Goal: Find specific page/section

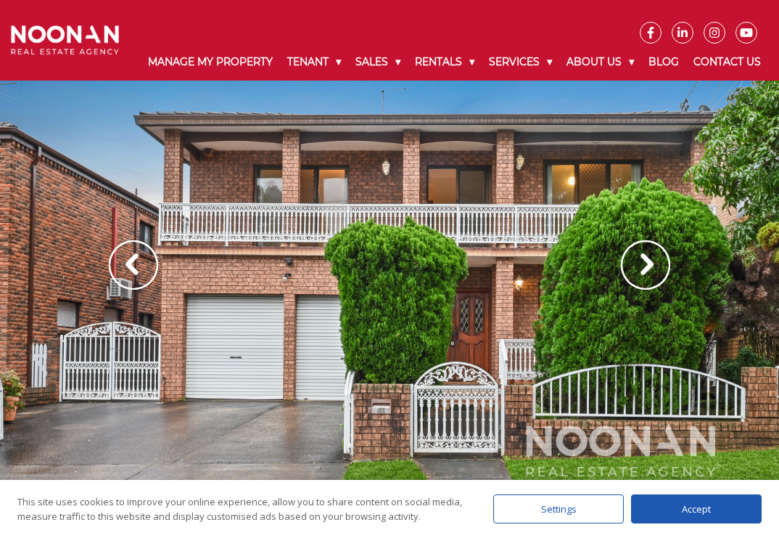
click at [645, 275] on img at bounding box center [645, 264] width 49 height 49
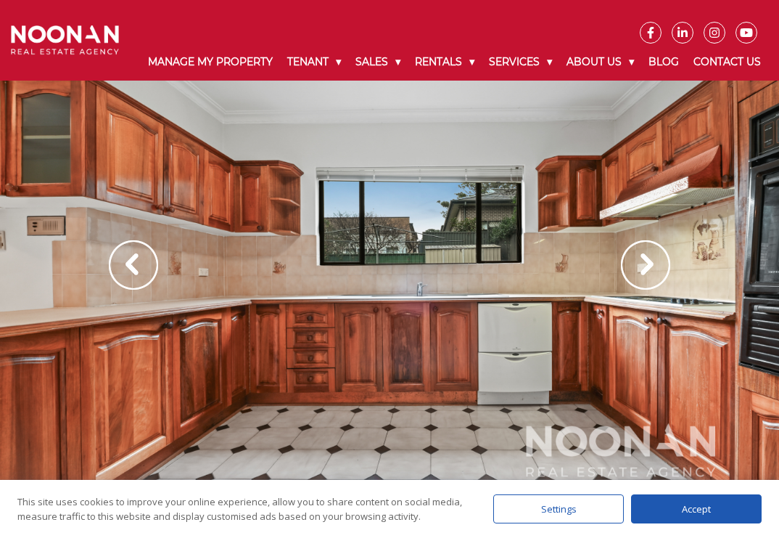
click at [645, 275] on img at bounding box center [645, 264] width 49 height 49
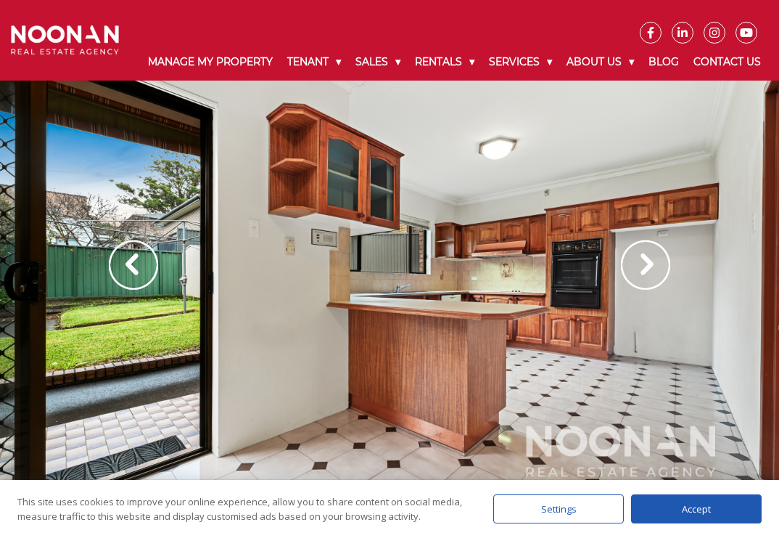
click at [645, 275] on img at bounding box center [645, 264] width 49 height 49
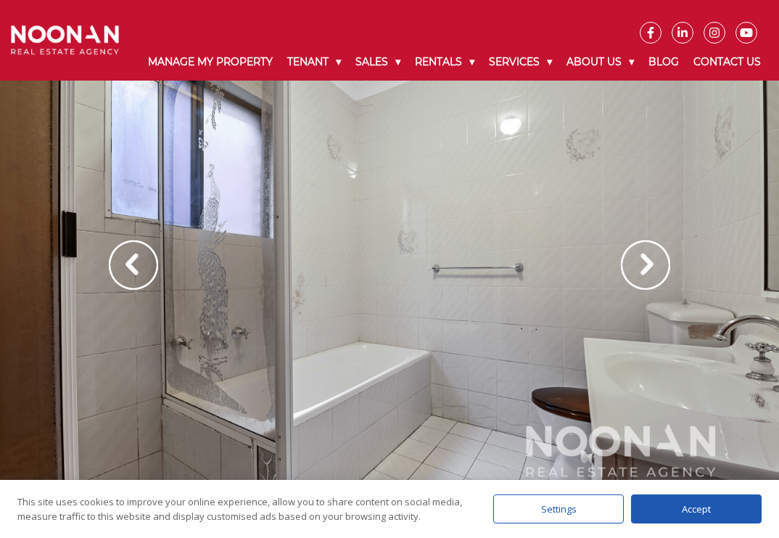
click at [645, 275] on img at bounding box center [645, 264] width 49 height 49
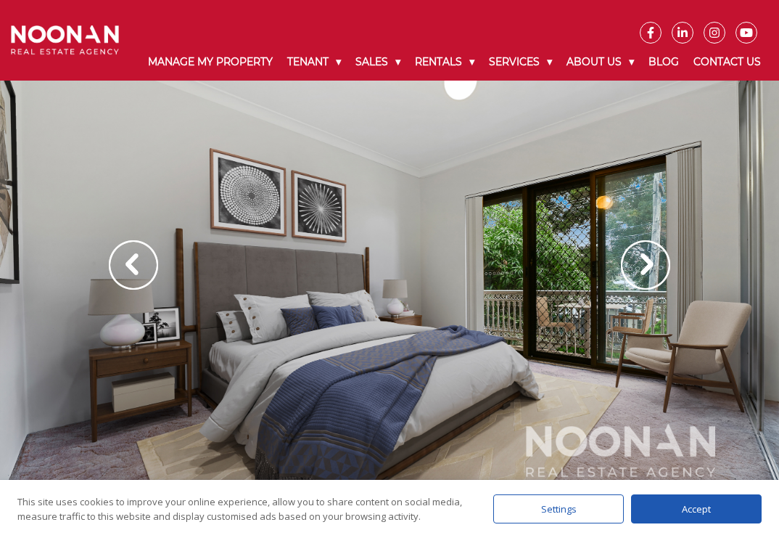
click at [645, 275] on img at bounding box center [645, 264] width 49 height 49
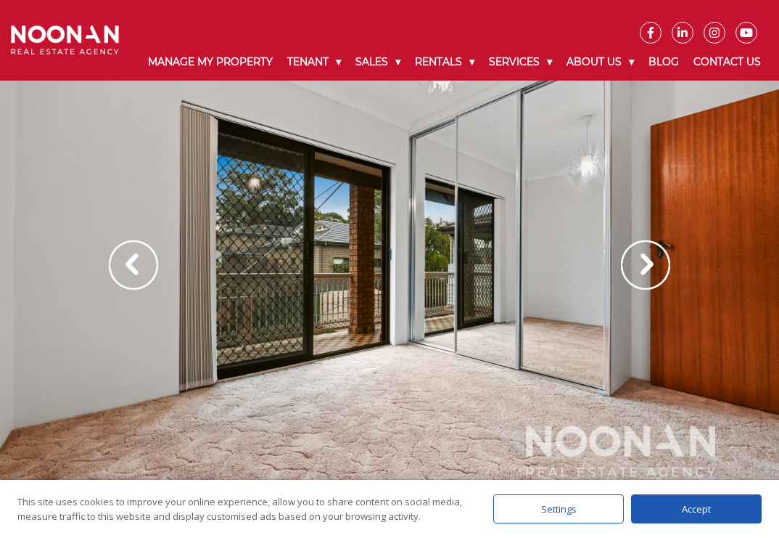
click at [645, 275] on img at bounding box center [645, 264] width 49 height 49
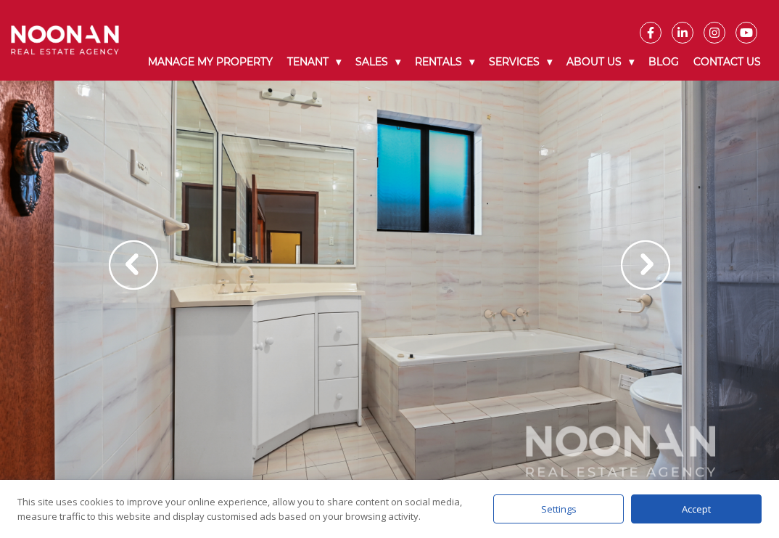
click at [645, 275] on img at bounding box center [645, 264] width 49 height 49
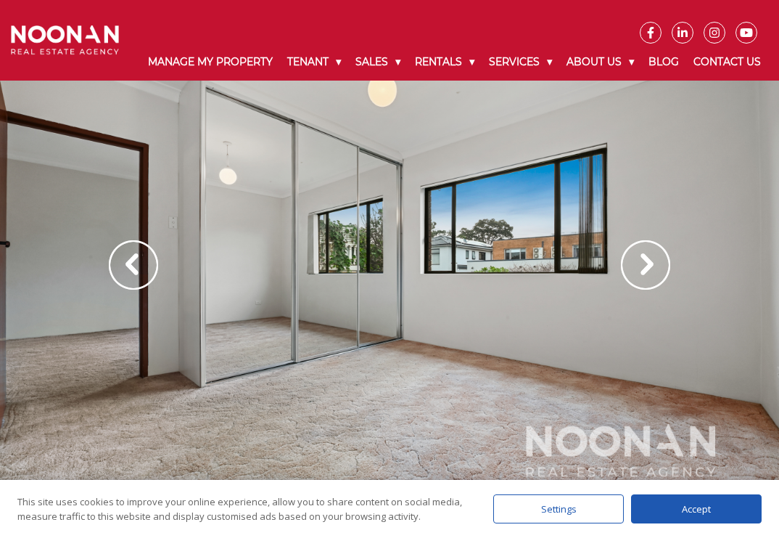
click at [645, 275] on img at bounding box center [645, 264] width 49 height 49
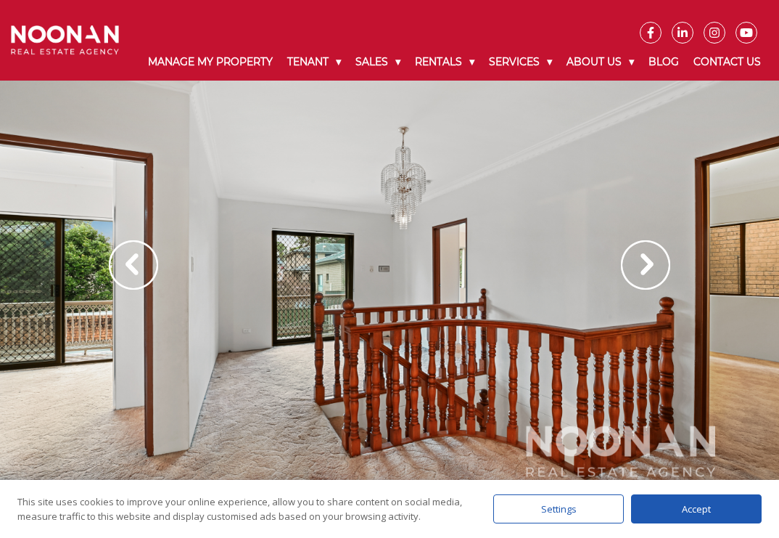
click at [645, 275] on img at bounding box center [645, 264] width 49 height 49
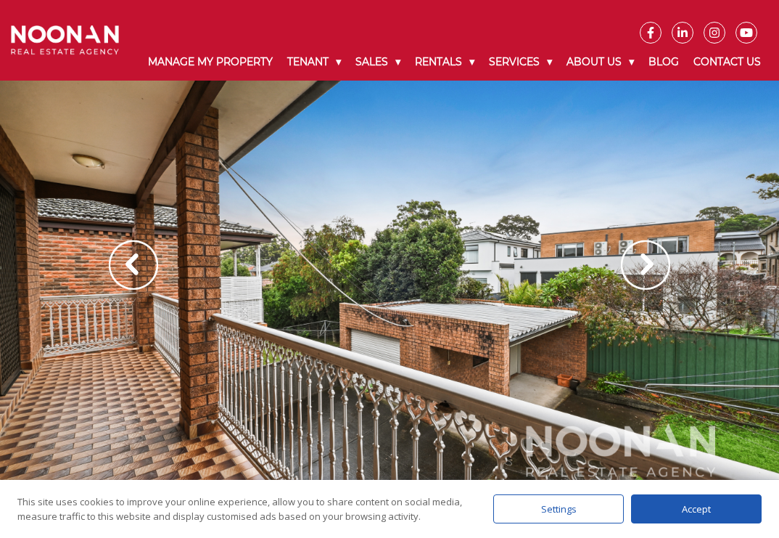
click at [129, 286] on img at bounding box center [133, 264] width 49 height 49
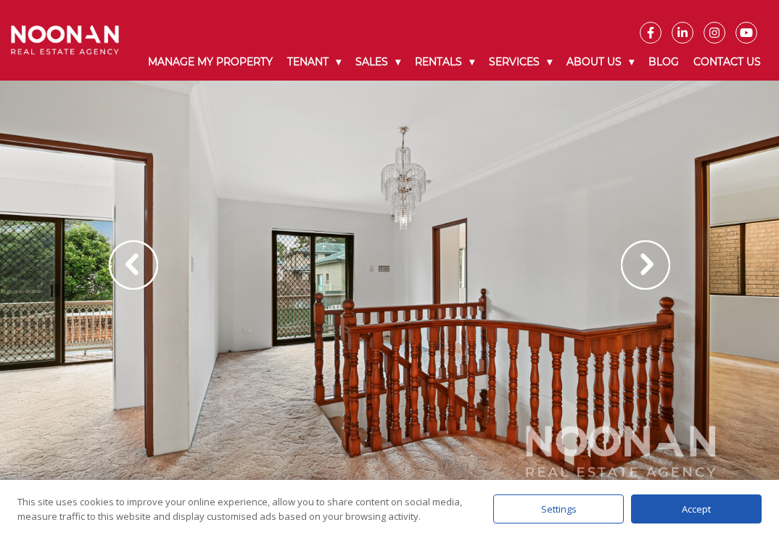
click at [129, 286] on img at bounding box center [133, 264] width 49 height 49
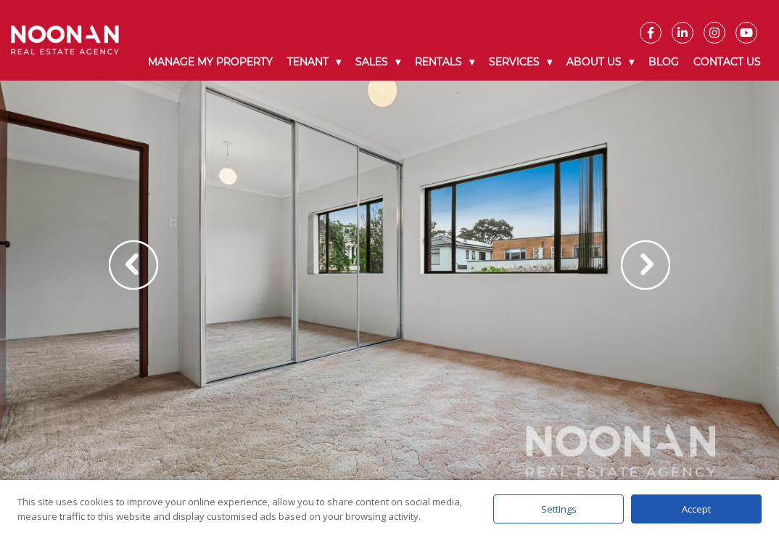
click at [649, 282] on img at bounding box center [645, 264] width 49 height 49
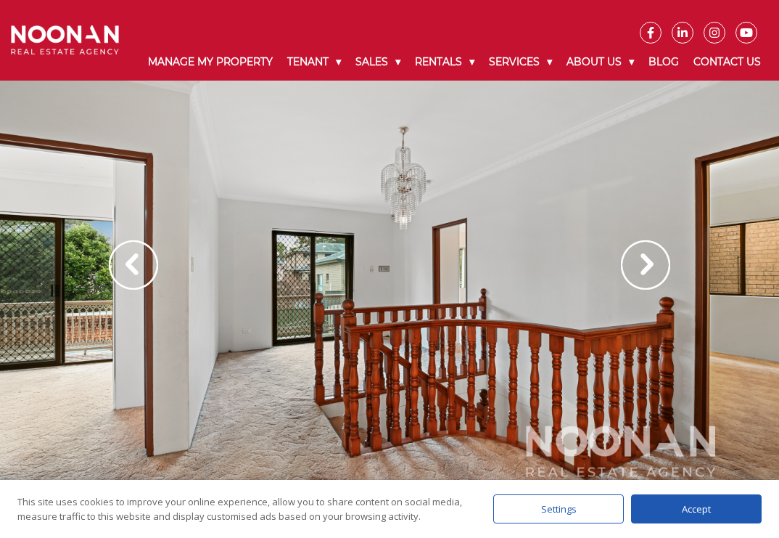
click at [649, 282] on img at bounding box center [645, 264] width 49 height 49
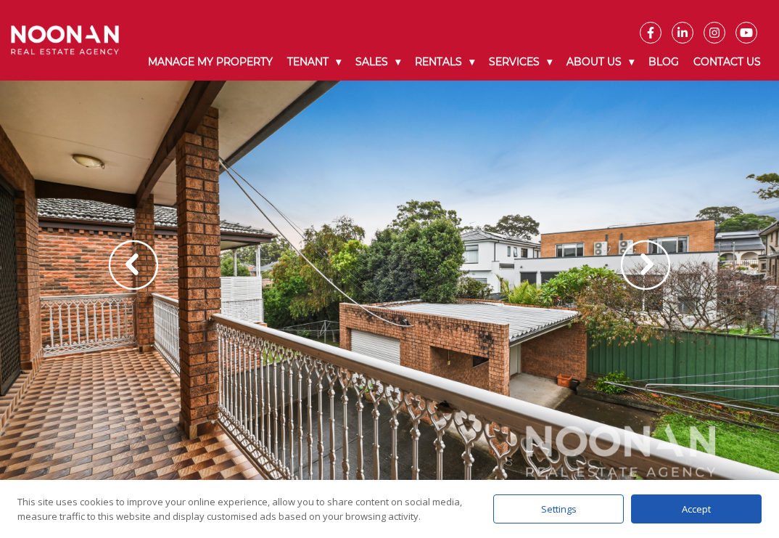
click at [649, 282] on img at bounding box center [645, 264] width 49 height 49
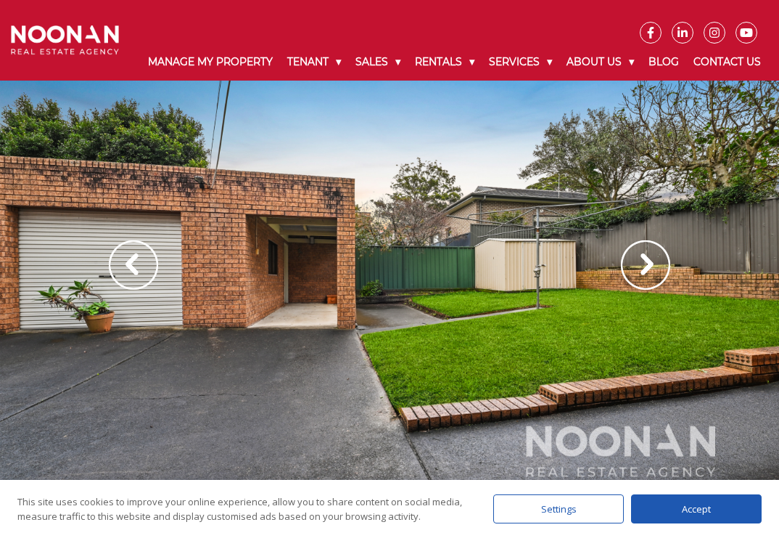
click at [649, 282] on img at bounding box center [645, 264] width 49 height 49
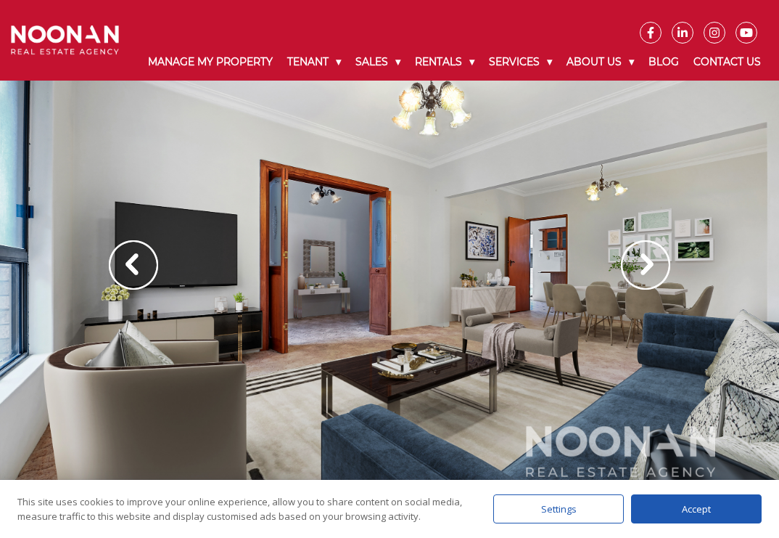
click at [649, 282] on img at bounding box center [645, 264] width 49 height 49
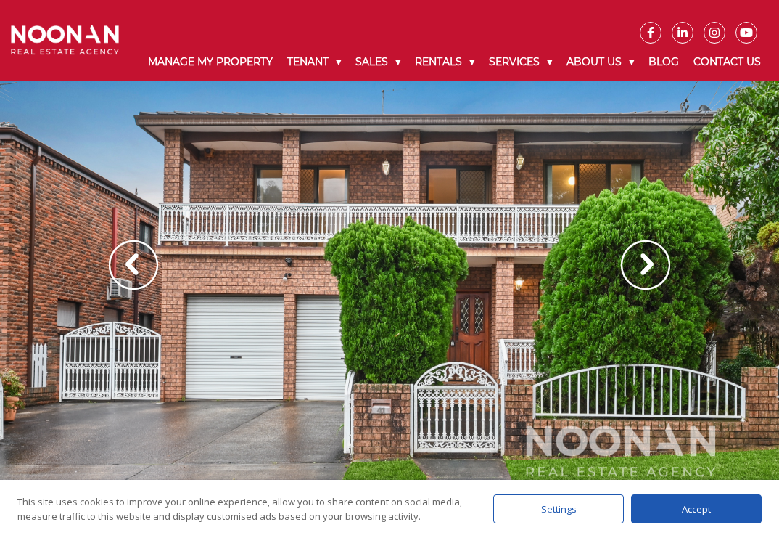
click at [649, 282] on img at bounding box center [645, 264] width 49 height 49
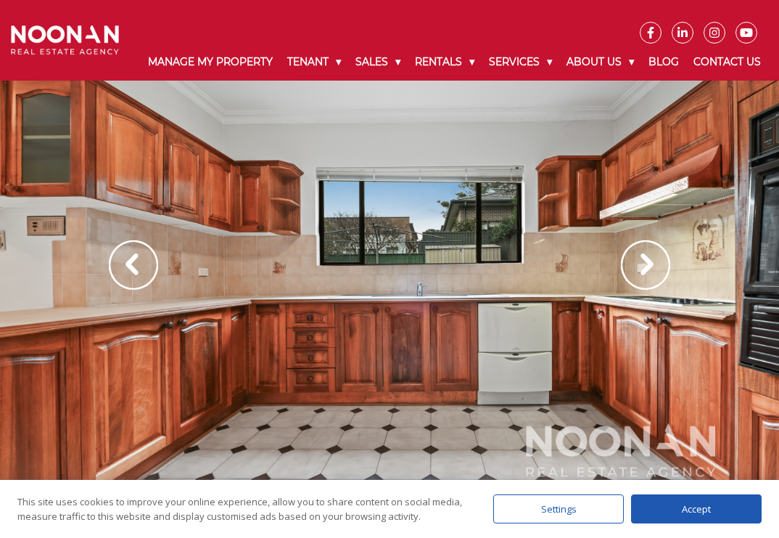
click at [649, 282] on img at bounding box center [645, 264] width 49 height 49
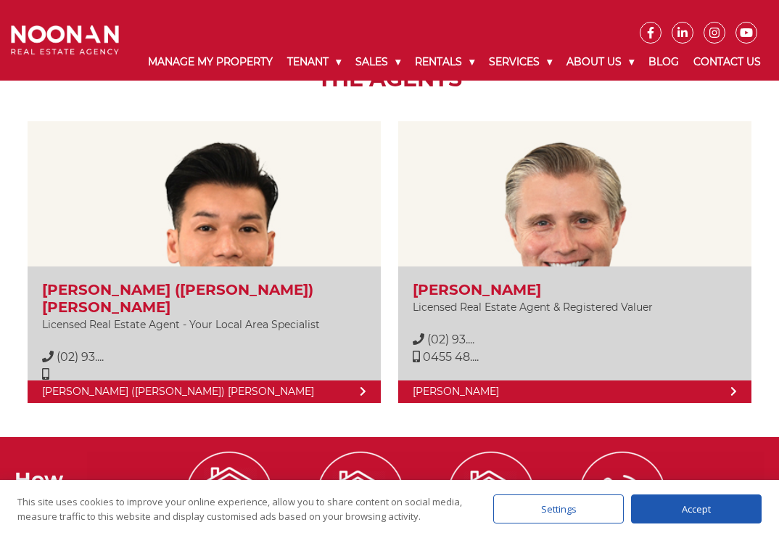
scroll to position [1838, 0]
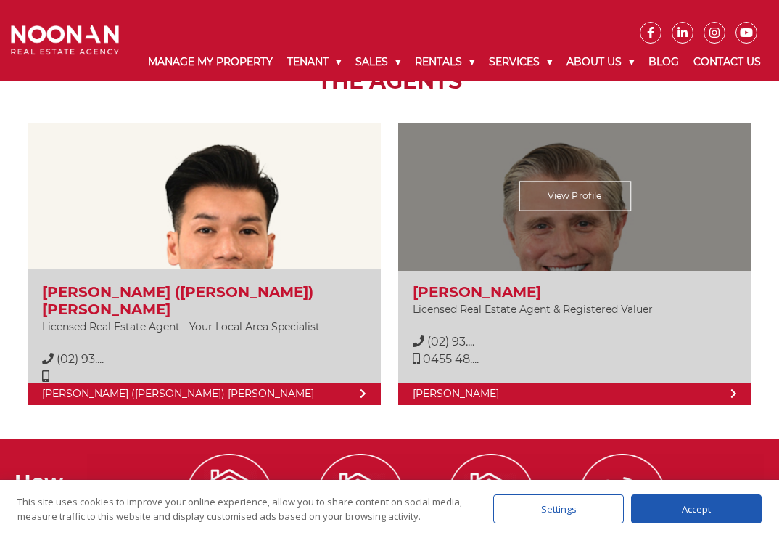
click at [573, 196] on link "View Profile" at bounding box center [575, 196] width 112 height 30
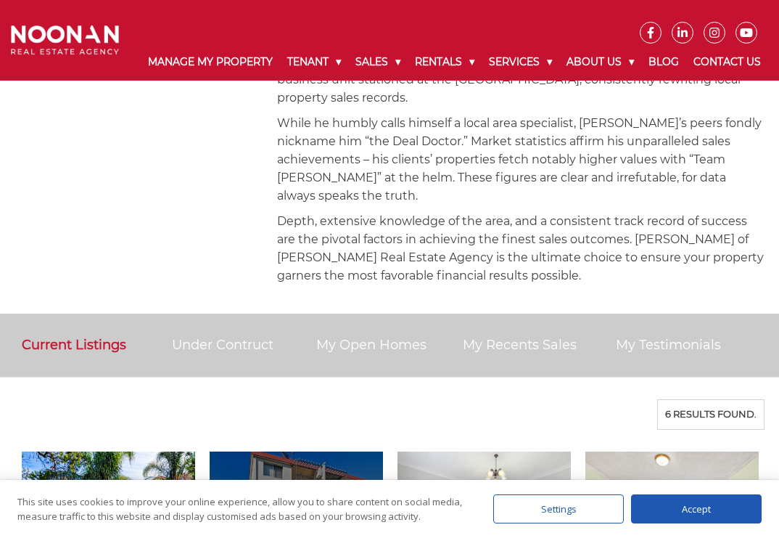
scroll to position [763, 0]
click at [256, 313] on ul "Current Listings Under Contruct My Open Homes My Recents Sales My Testimonials" at bounding box center [389, 345] width 779 height 64
click at [241, 337] on link "Under Contruct" at bounding box center [223, 345] width 102 height 16
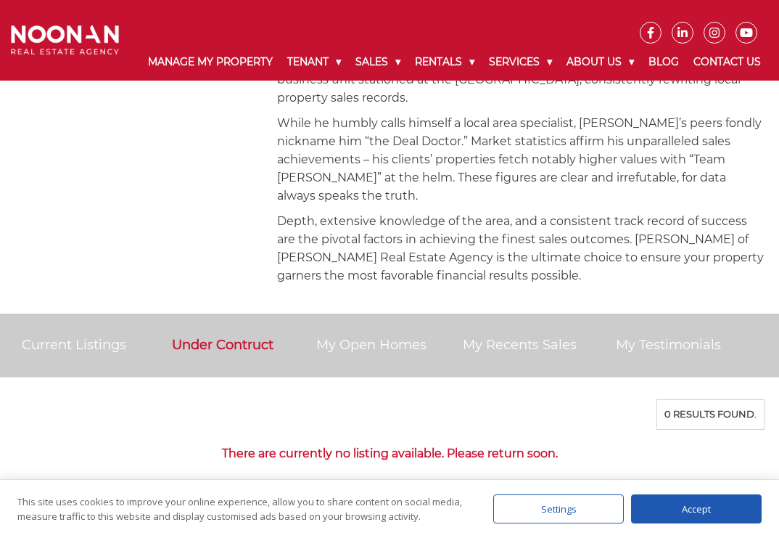
click at [345, 337] on link "My Open Homes" at bounding box center [371, 345] width 110 height 16
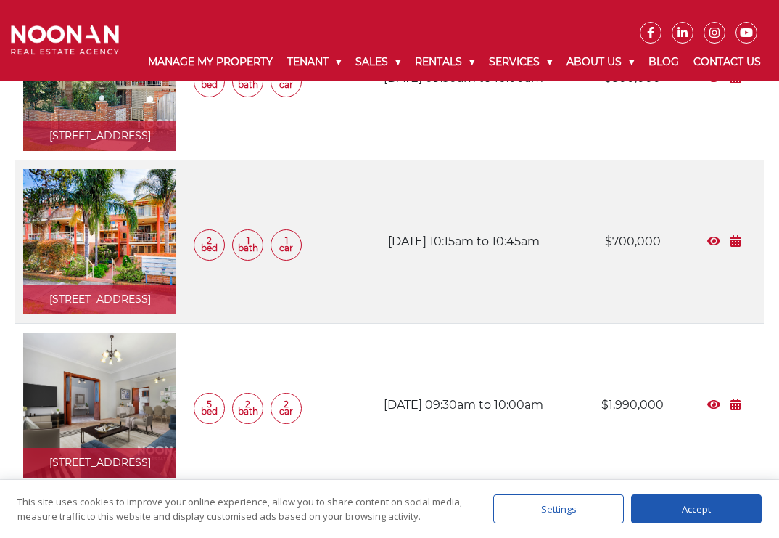
scroll to position [1415, 0]
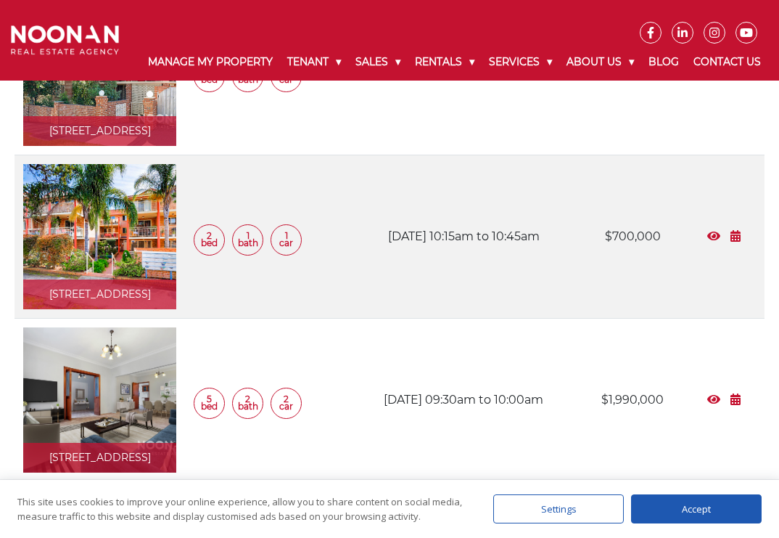
click at [129, 327] on link at bounding box center [99, 399] width 153 height 145
